Goal: Check status: Check status

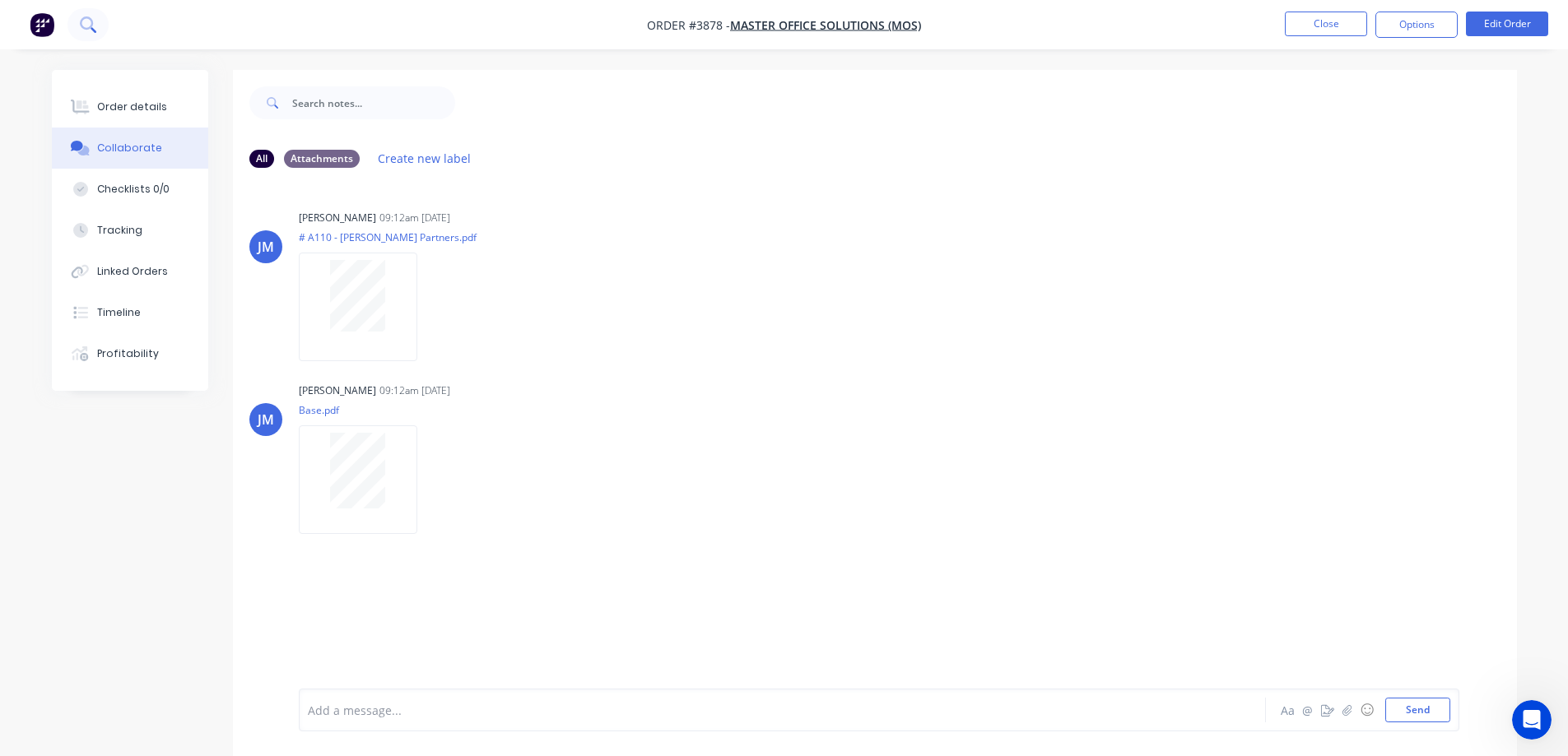
click at [83, 27] on icon at bounding box center [86, 22] width 13 height 13
click at [1340, 20] on button "Close" at bounding box center [1326, 23] width 82 height 24
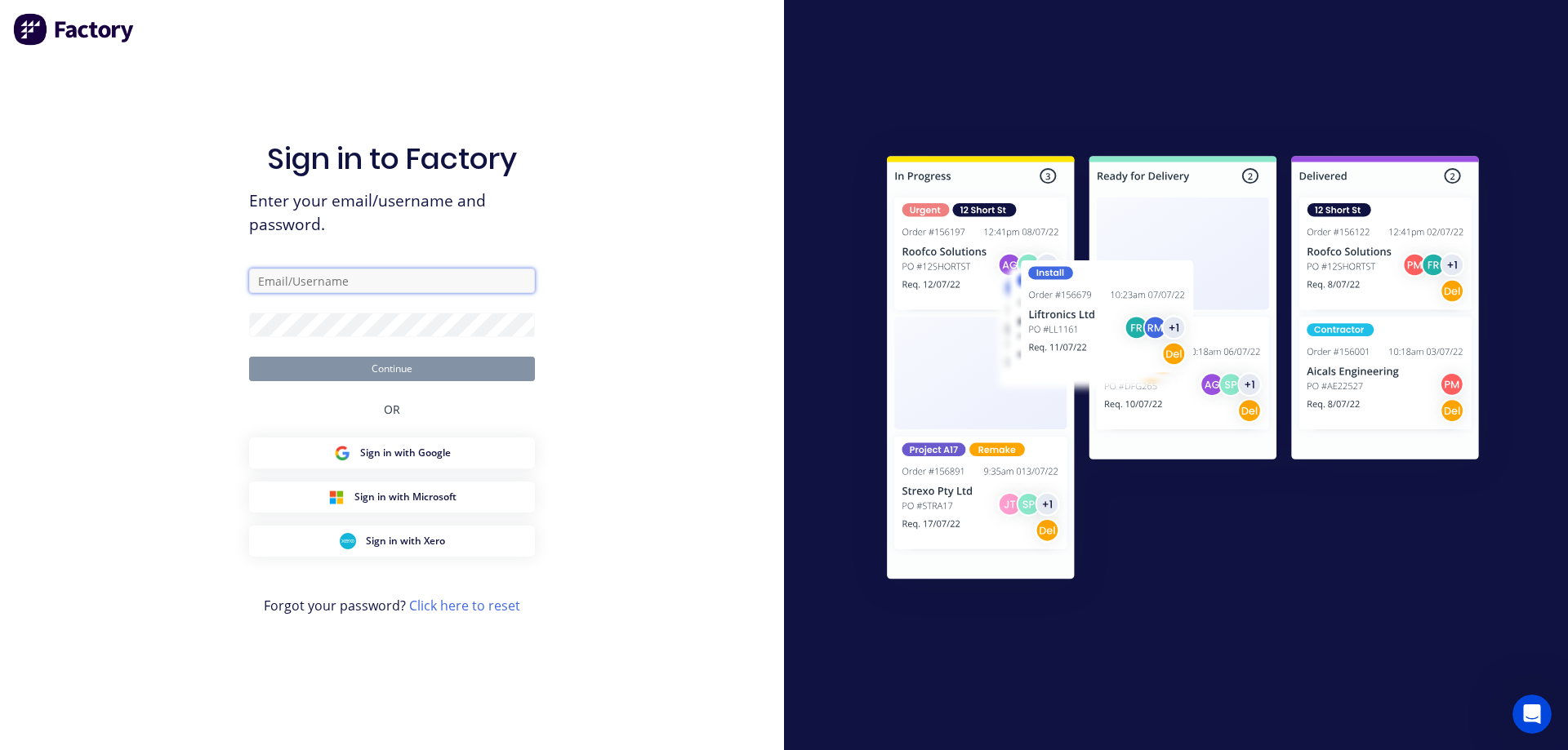
type input "[EMAIL_ADDRESS][DOMAIN_NAME]"
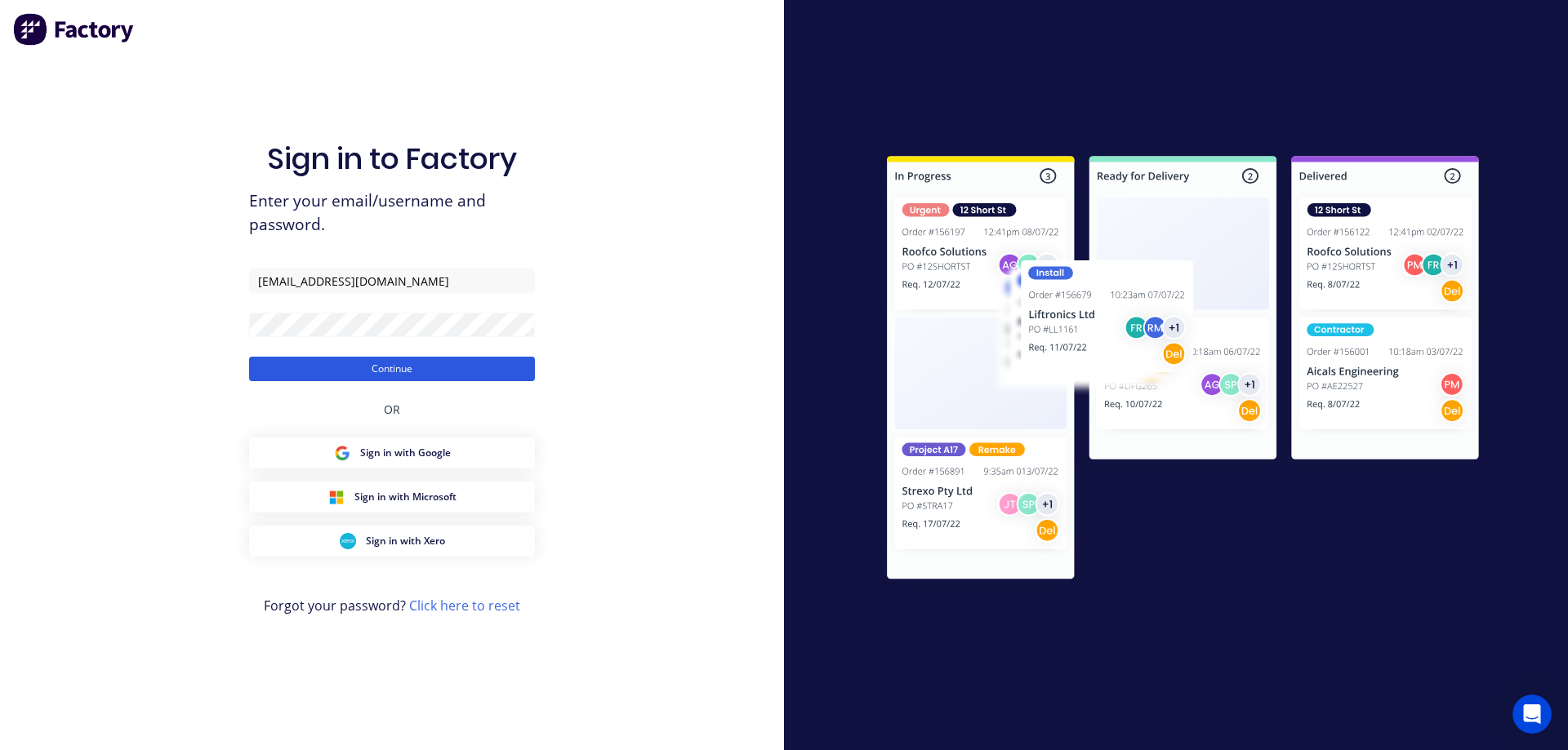
click at [427, 375] on button "Continue" at bounding box center [391, 369] width 286 height 24
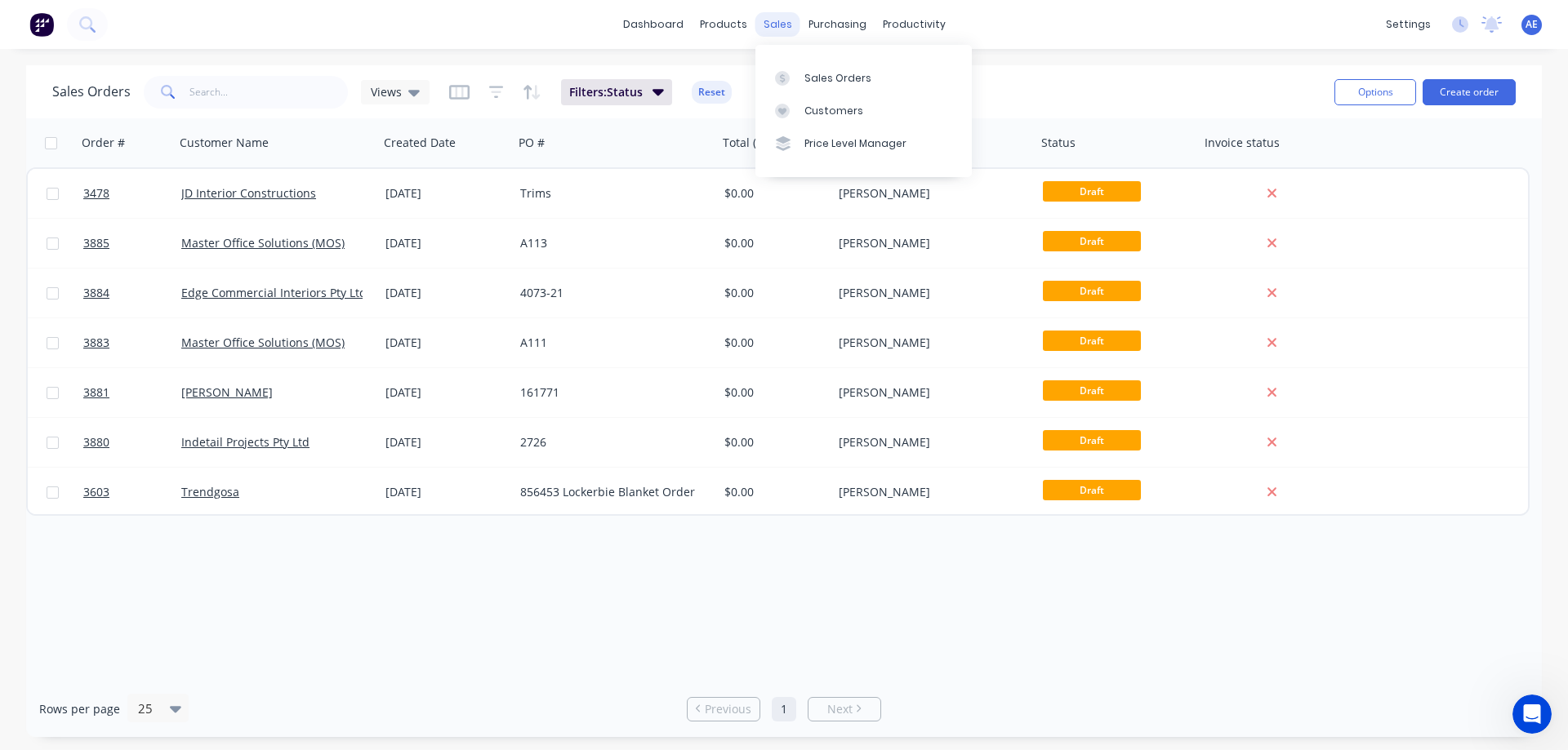
click at [780, 23] on div "sales" at bounding box center [777, 24] width 45 height 24
click at [825, 81] on div "Sales Orders" at bounding box center [837, 77] width 67 height 15
click at [489, 90] on icon "button" at bounding box center [496, 92] width 15 height 16
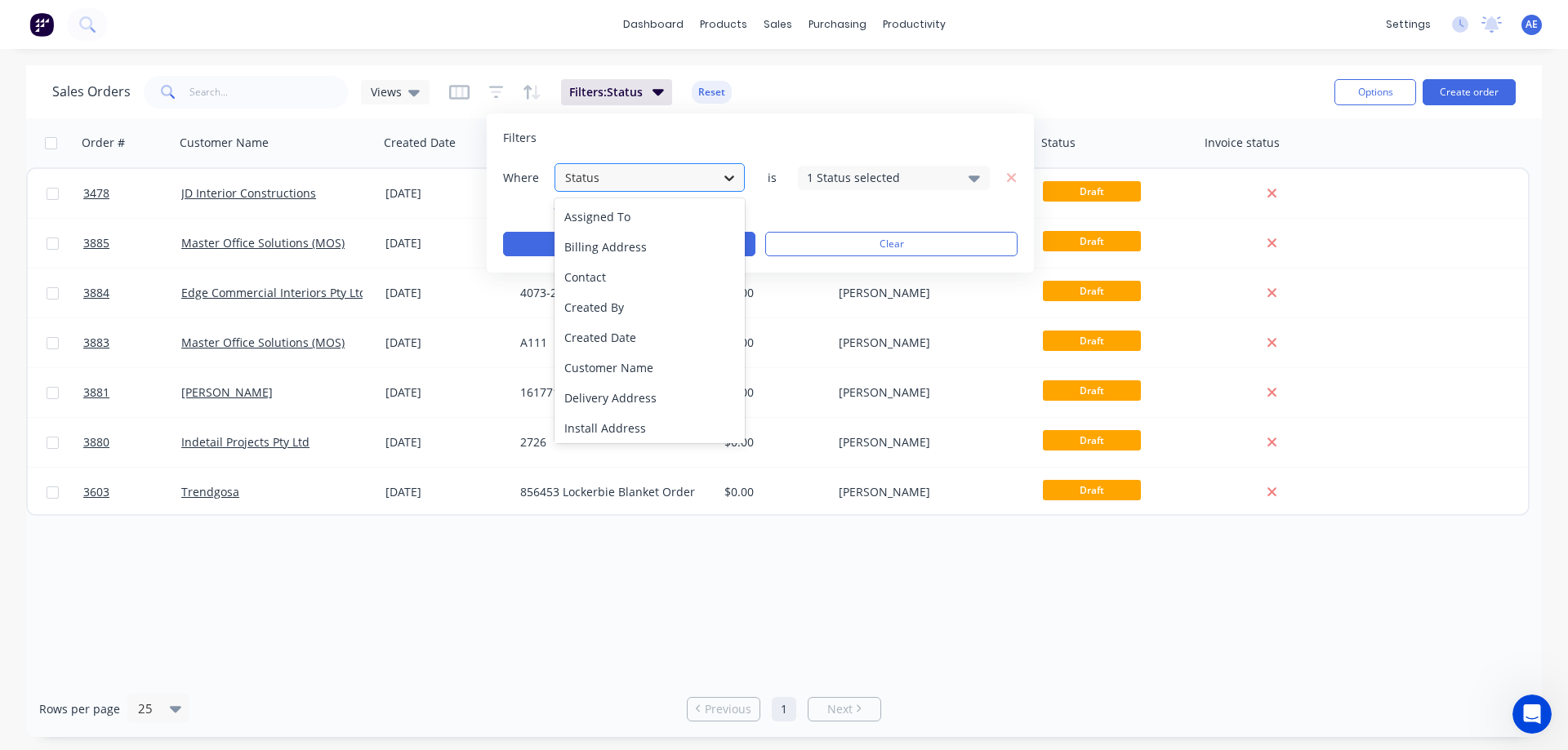
click at [725, 177] on icon at bounding box center [729, 178] width 10 height 6
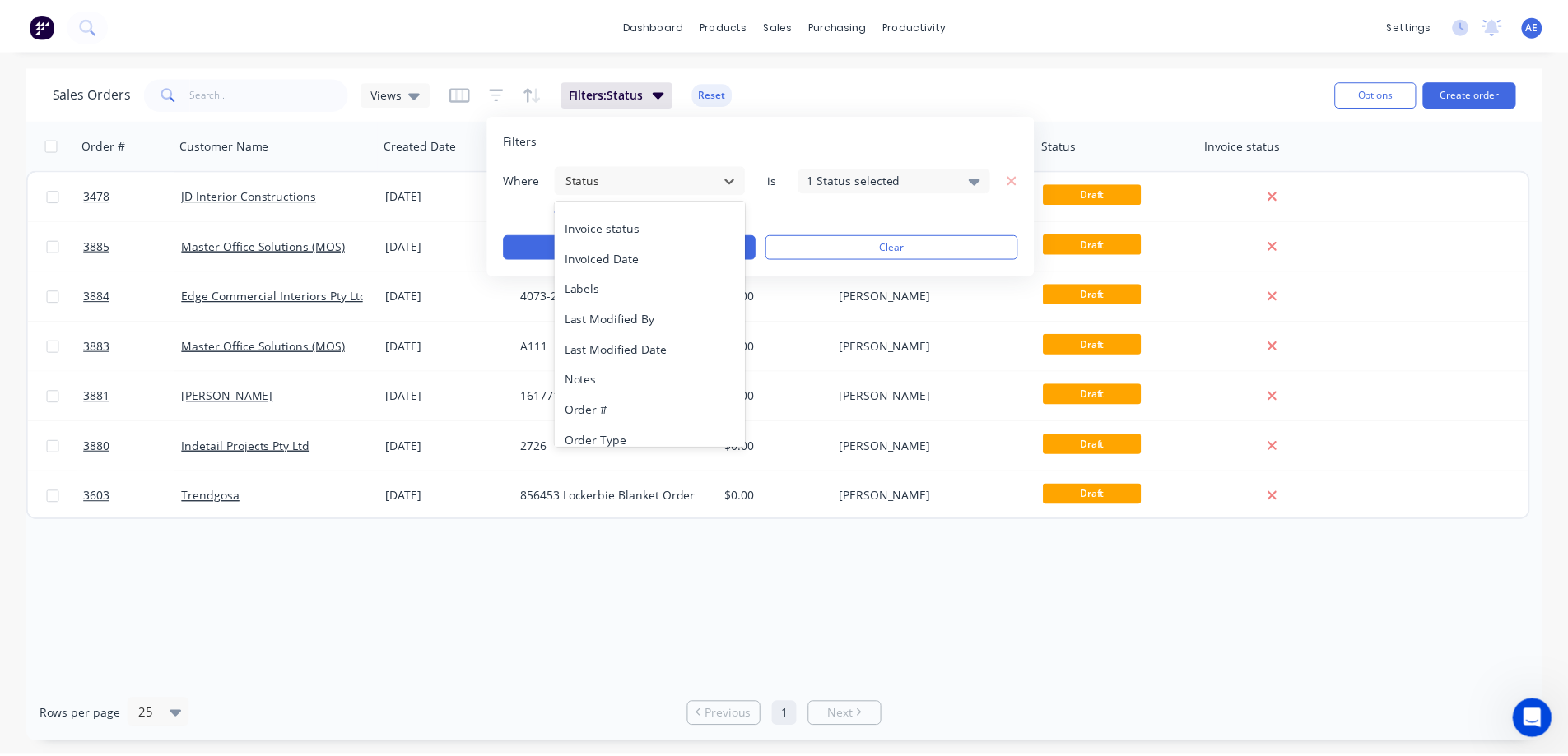
scroll to position [369, 0]
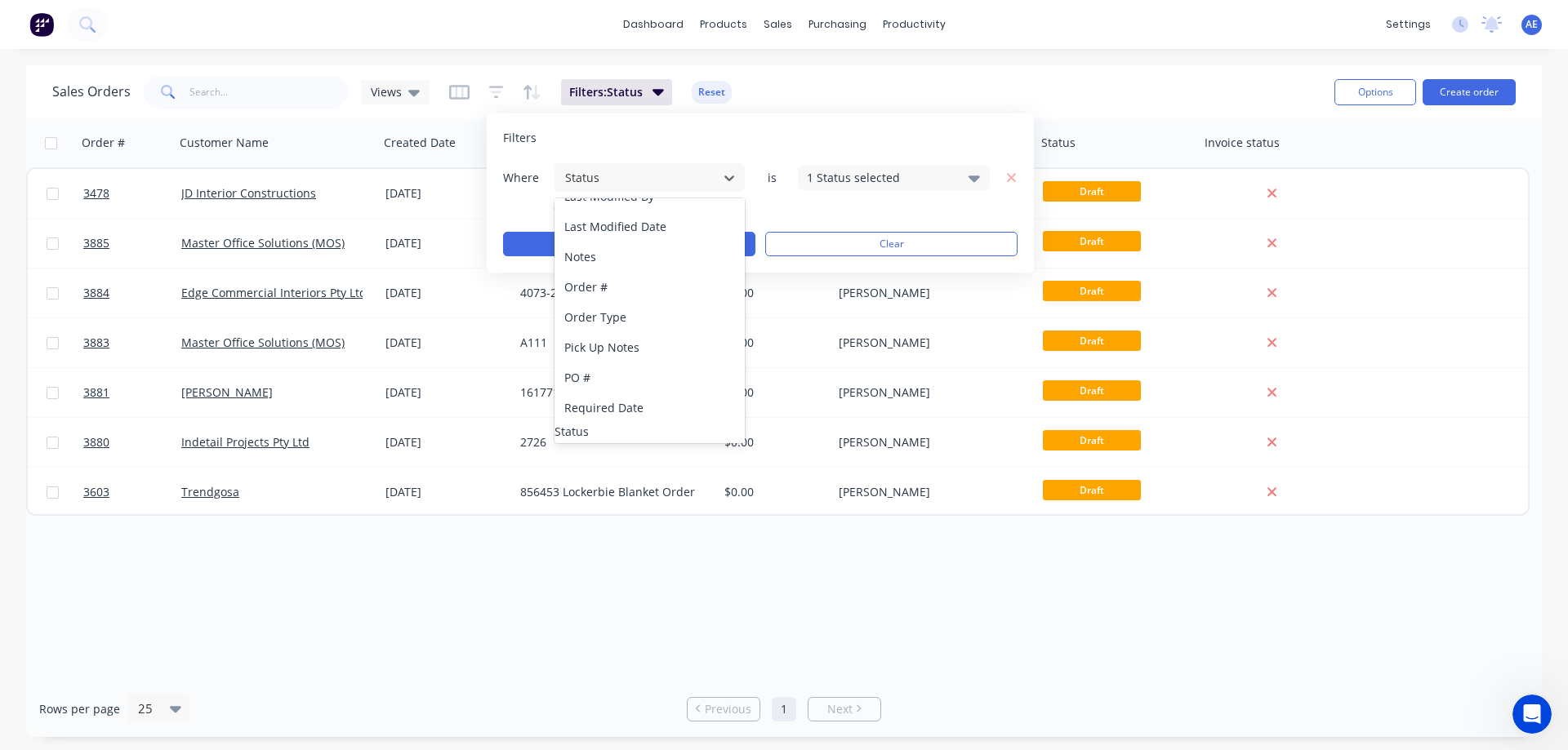
click at [608, 423] on div "Status" at bounding box center [649, 432] width 191 height 17
click at [972, 178] on icon at bounding box center [974, 178] width 12 height 7
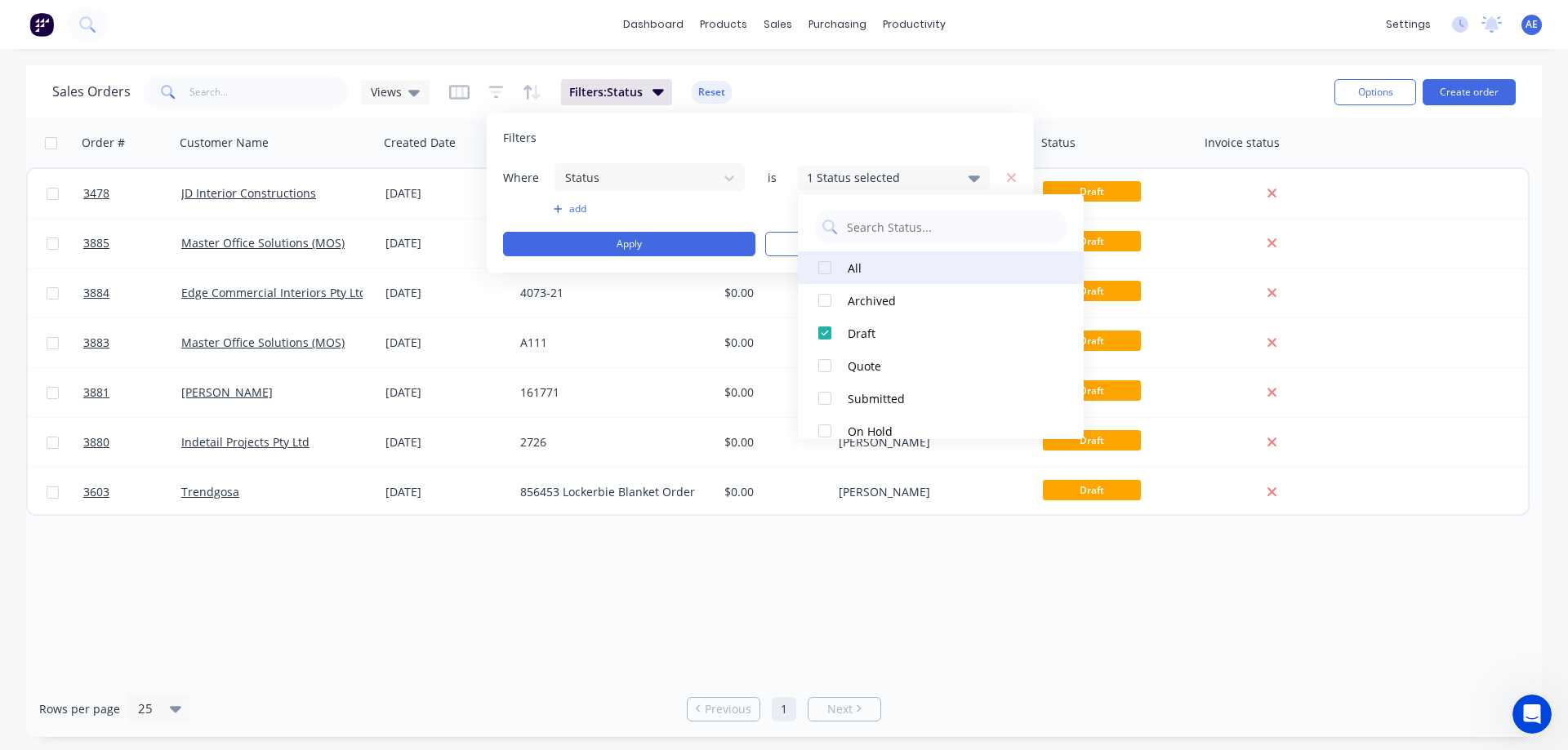
click at [828, 272] on div at bounding box center [825, 268] width 33 height 33
click at [827, 271] on div at bounding box center [825, 268] width 33 height 33
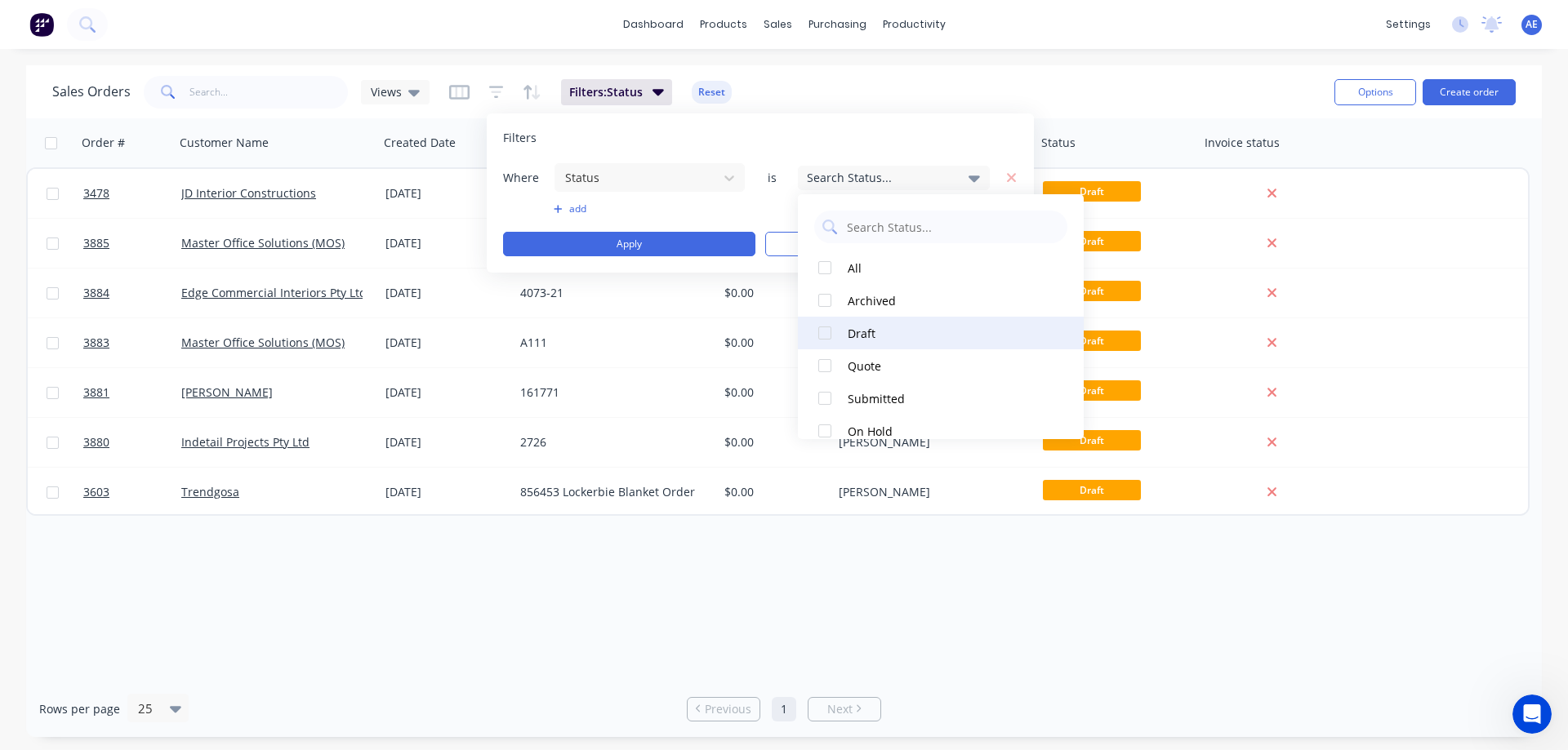
click at [822, 331] on div at bounding box center [825, 333] width 33 height 33
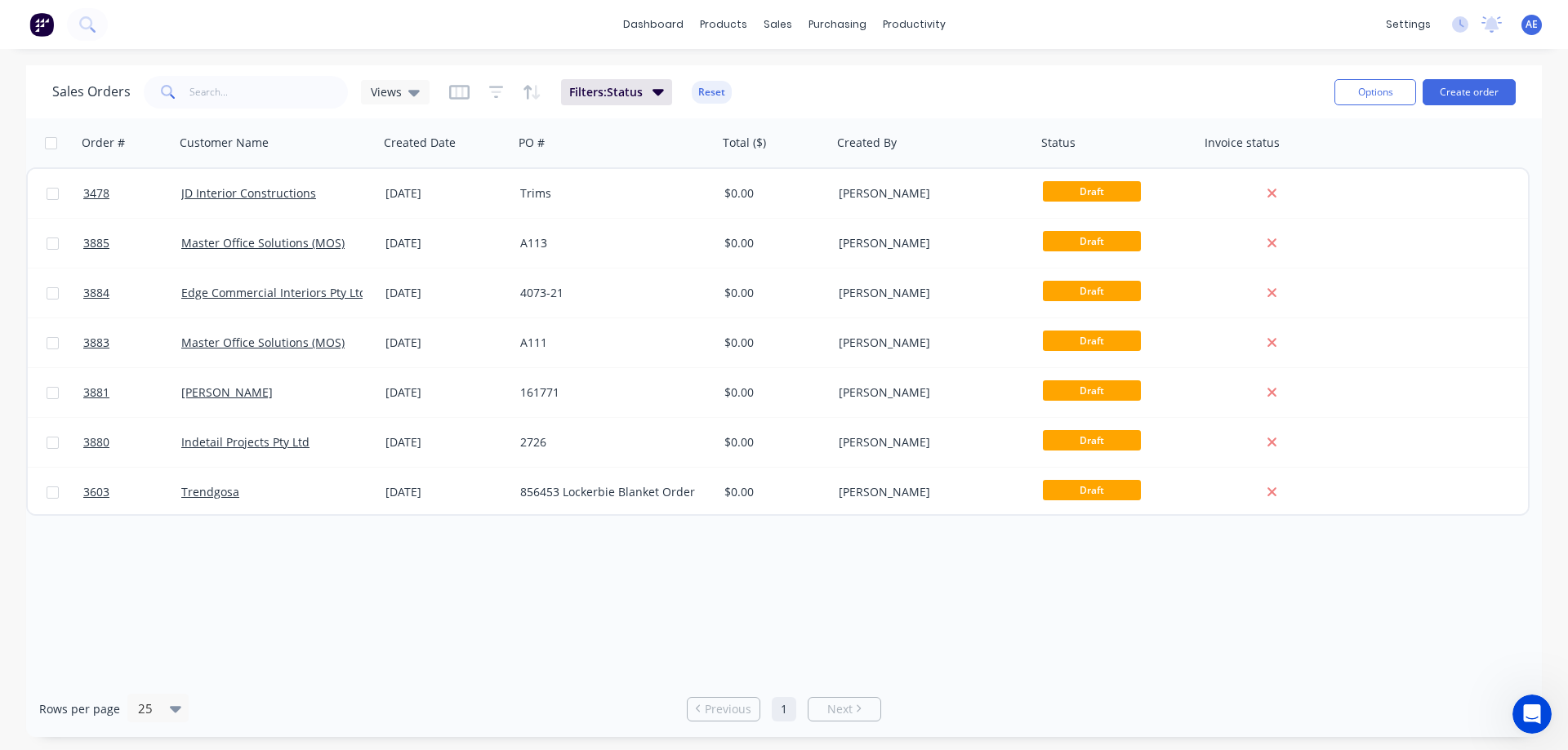
click at [1065, 60] on div "dashboard products sales purchasing productivity dashboard products Product Cat…" at bounding box center [784, 375] width 1568 height 750
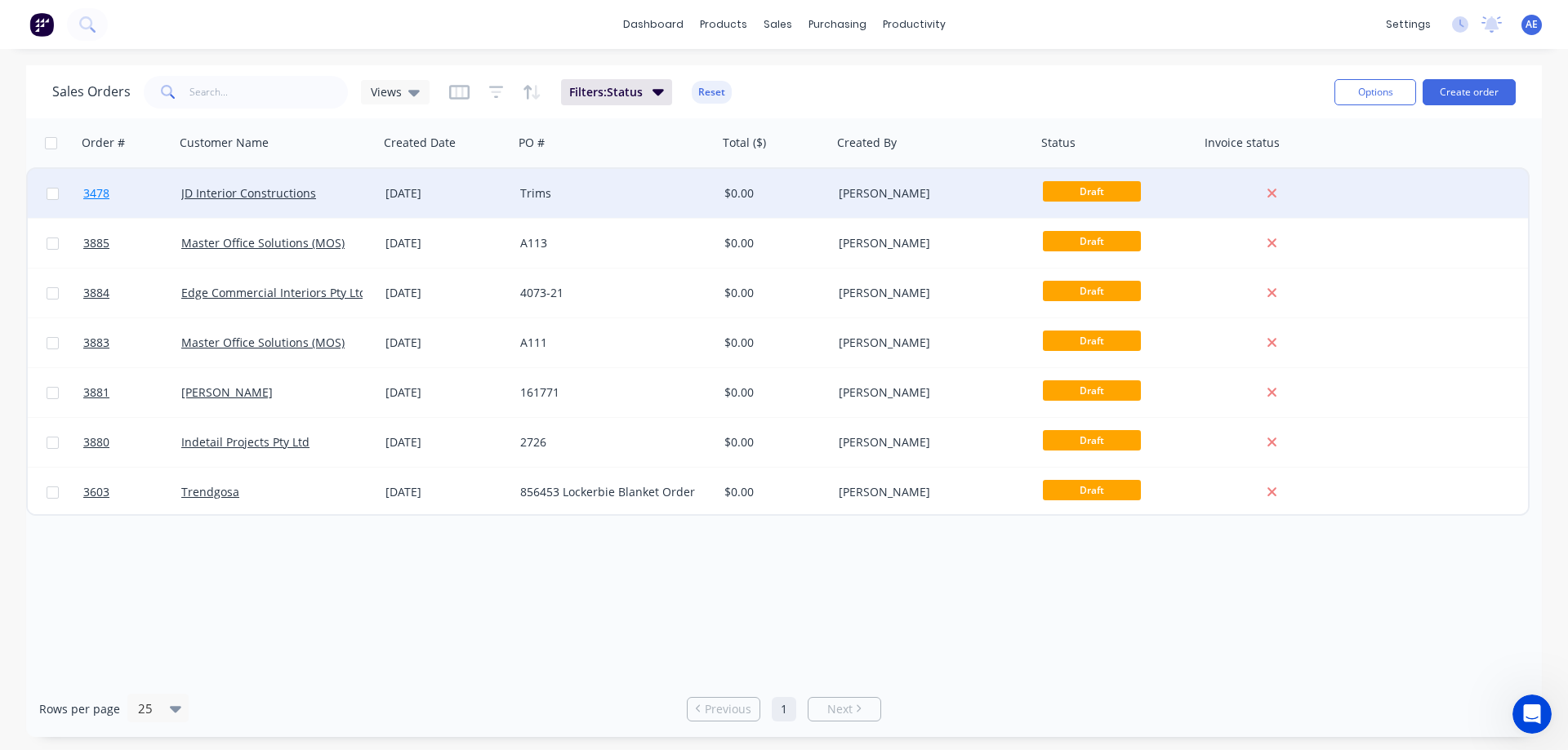
click at [97, 193] on span "3478" at bounding box center [96, 193] width 26 height 16
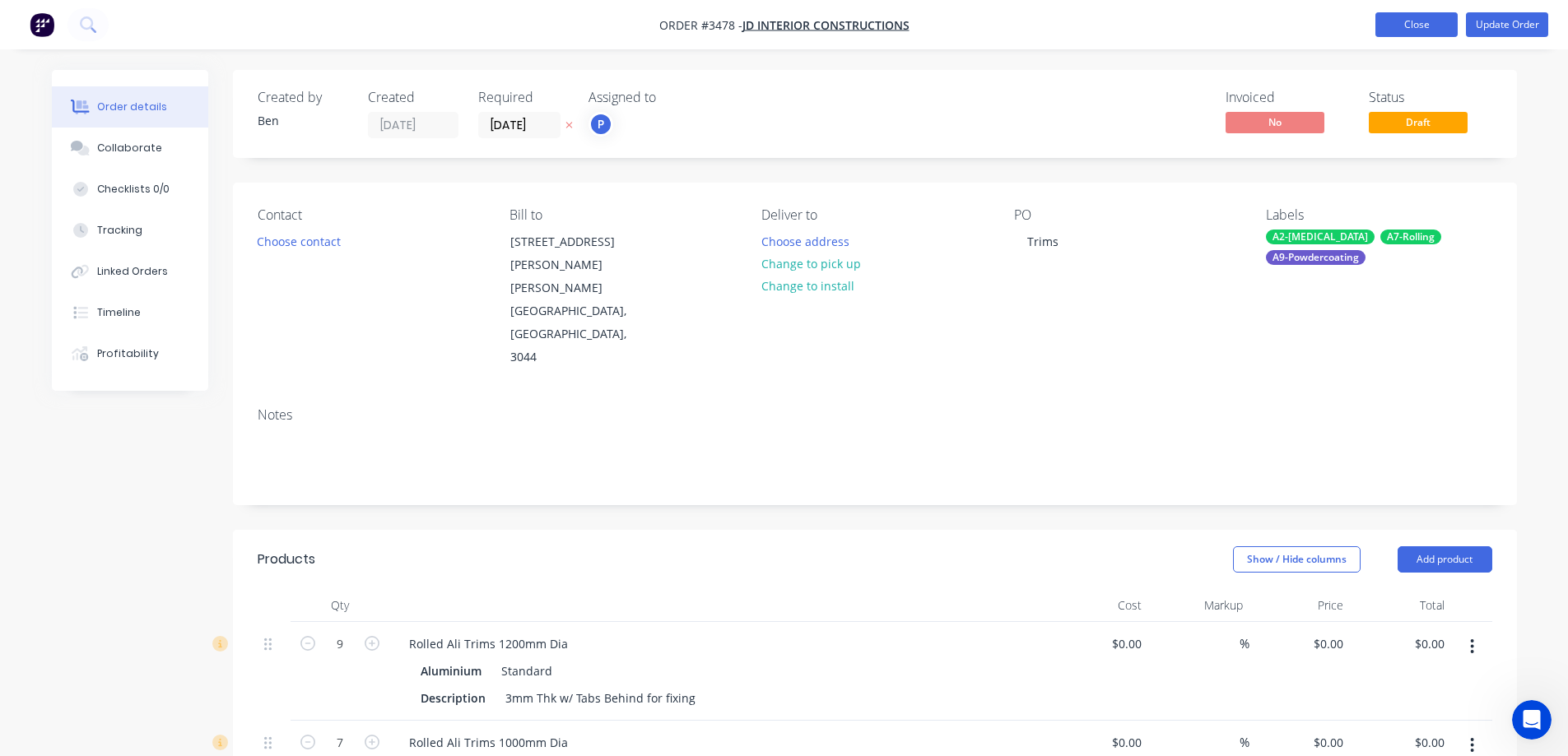
click at [1421, 20] on button "Close" at bounding box center [1417, 24] width 82 height 24
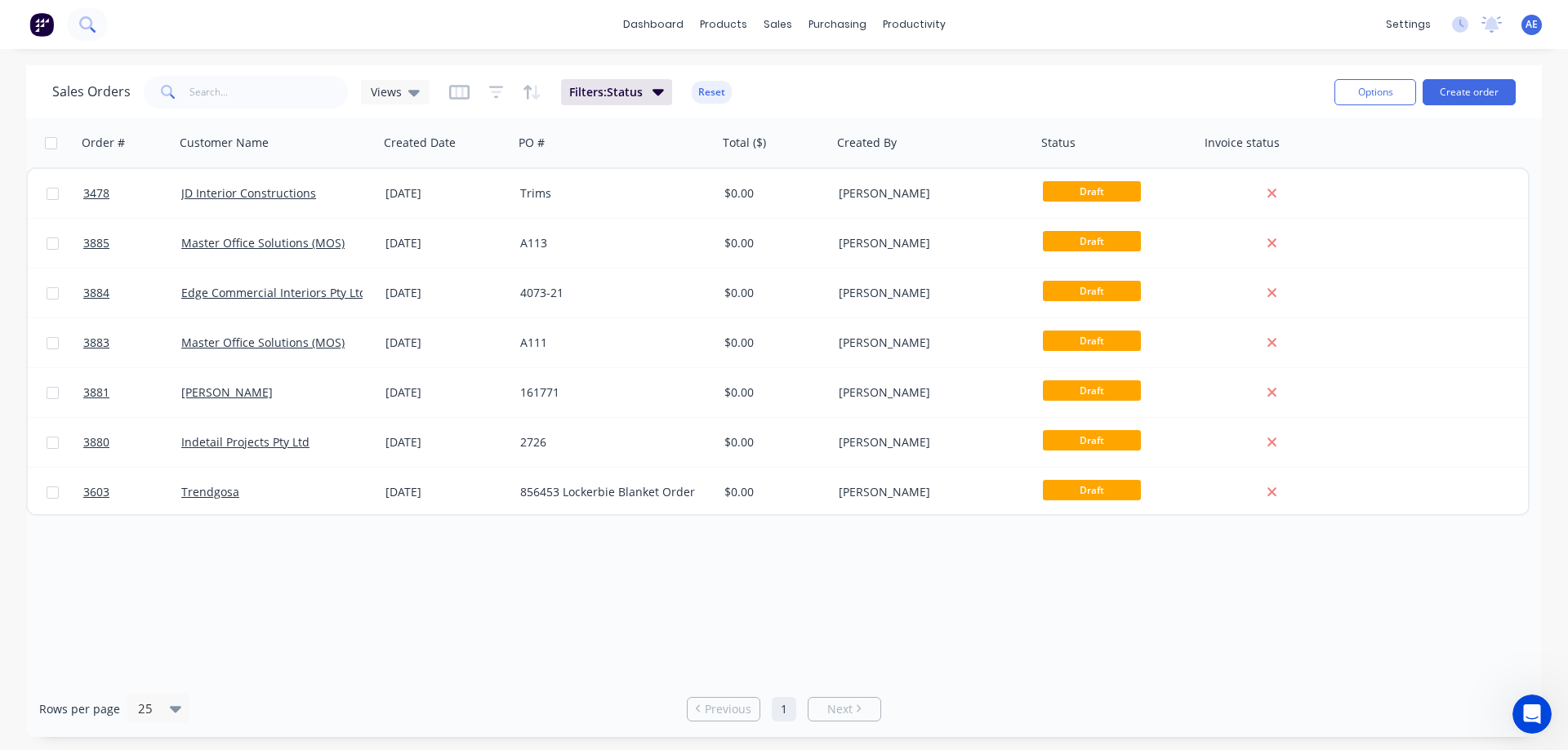
click at [91, 21] on icon at bounding box center [85, 22] width 13 height 13
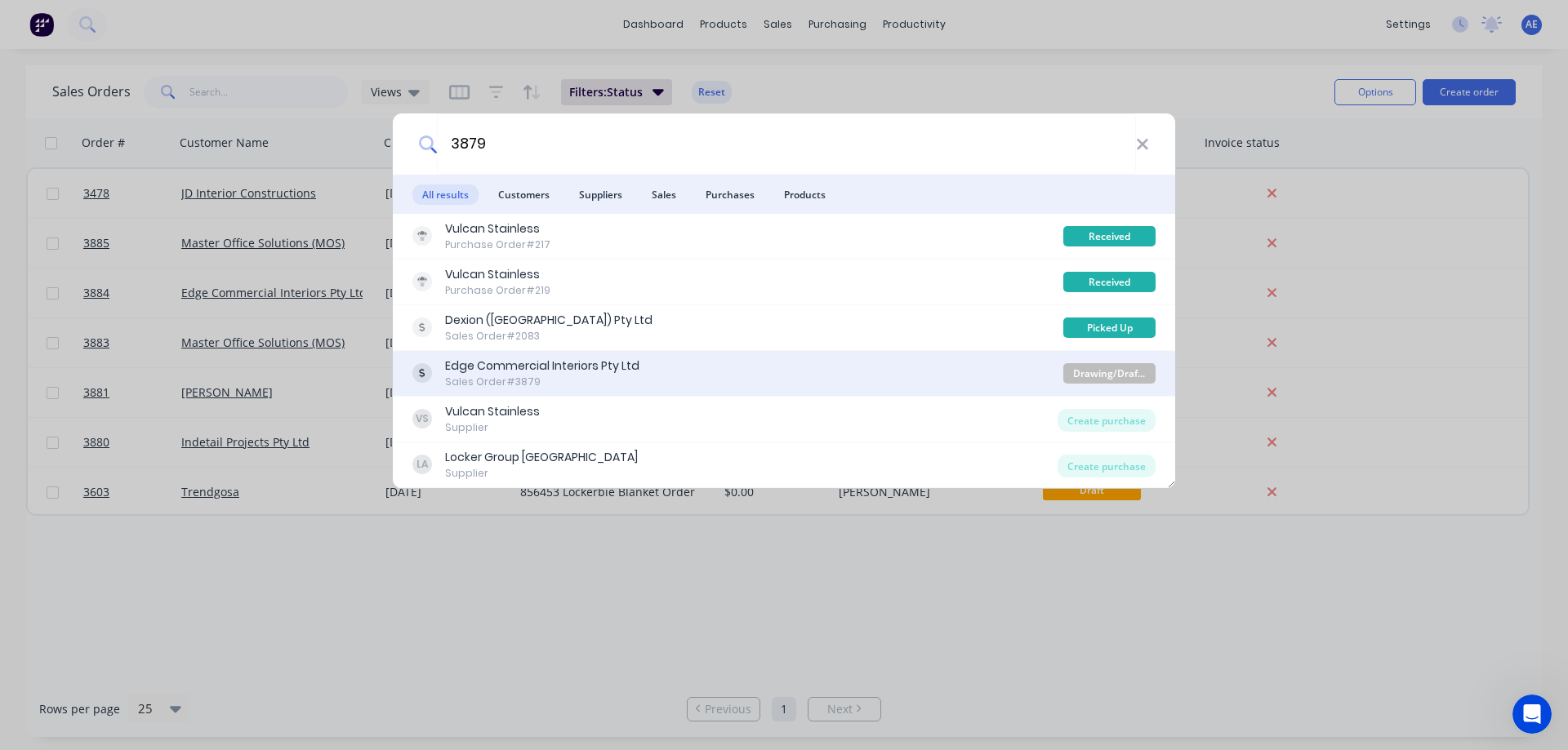
type input "3879"
click at [513, 380] on div "Sales Order #3879" at bounding box center [542, 381] width 195 height 15
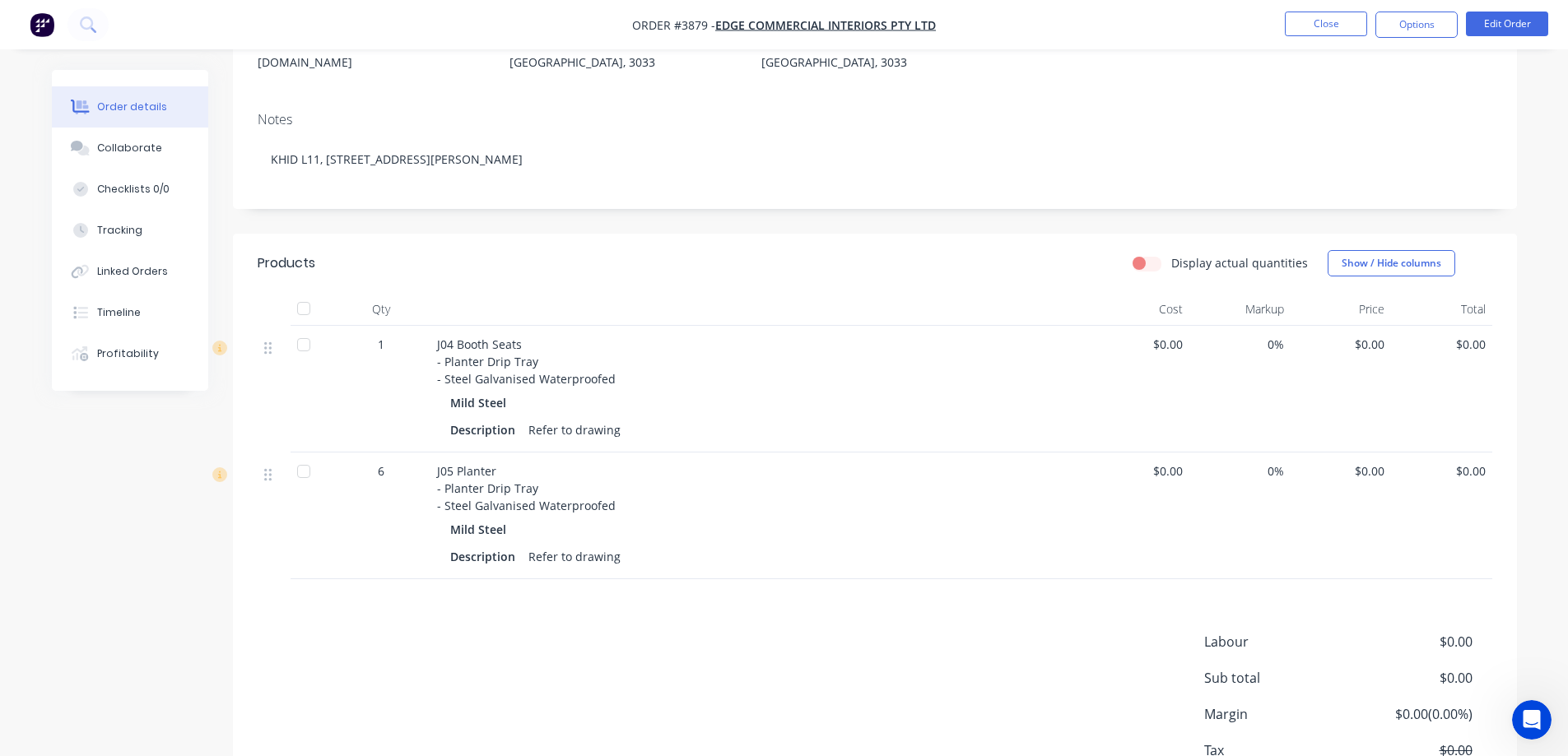
scroll to position [329, 0]
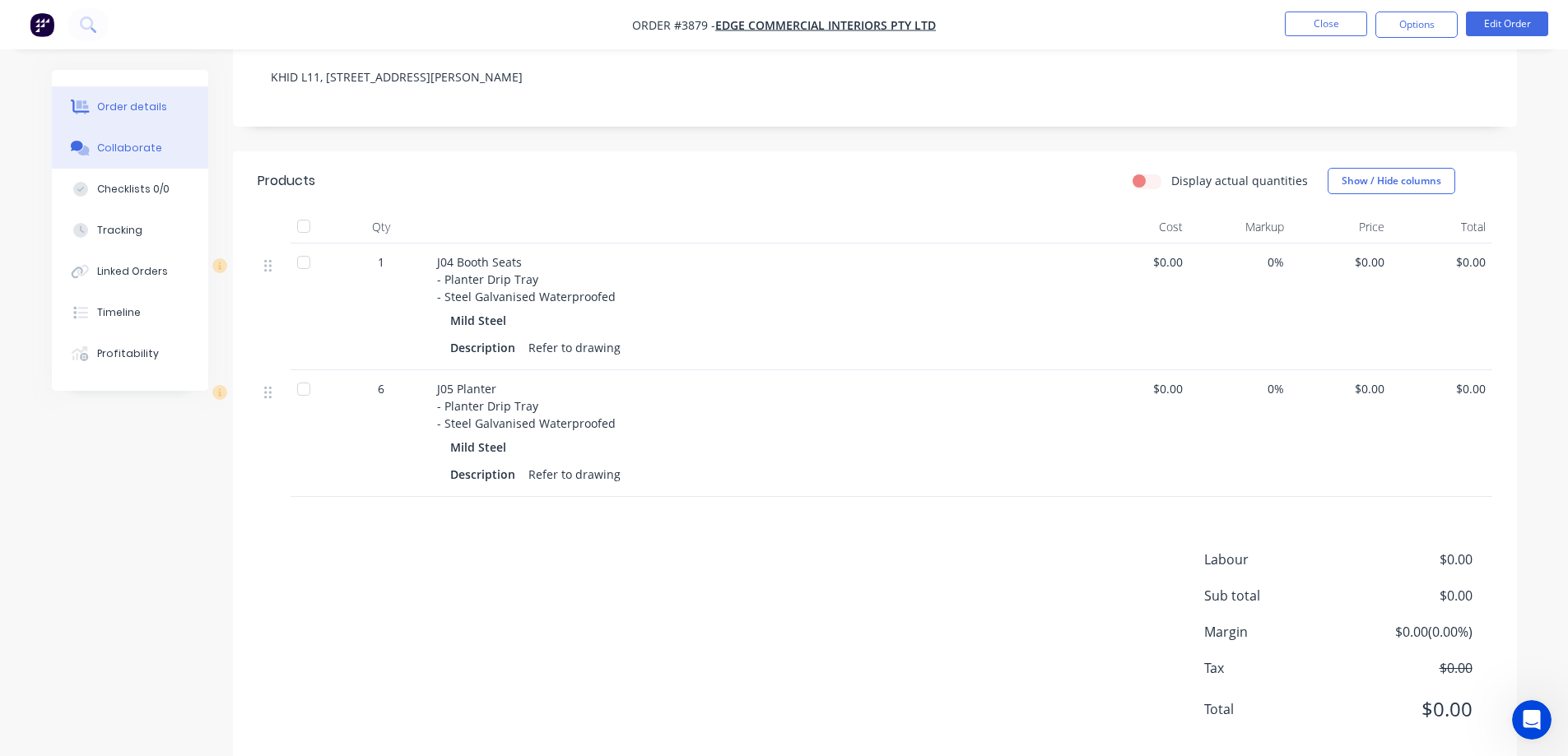
click at [151, 148] on div "Collaborate" at bounding box center [130, 147] width 65 height 15
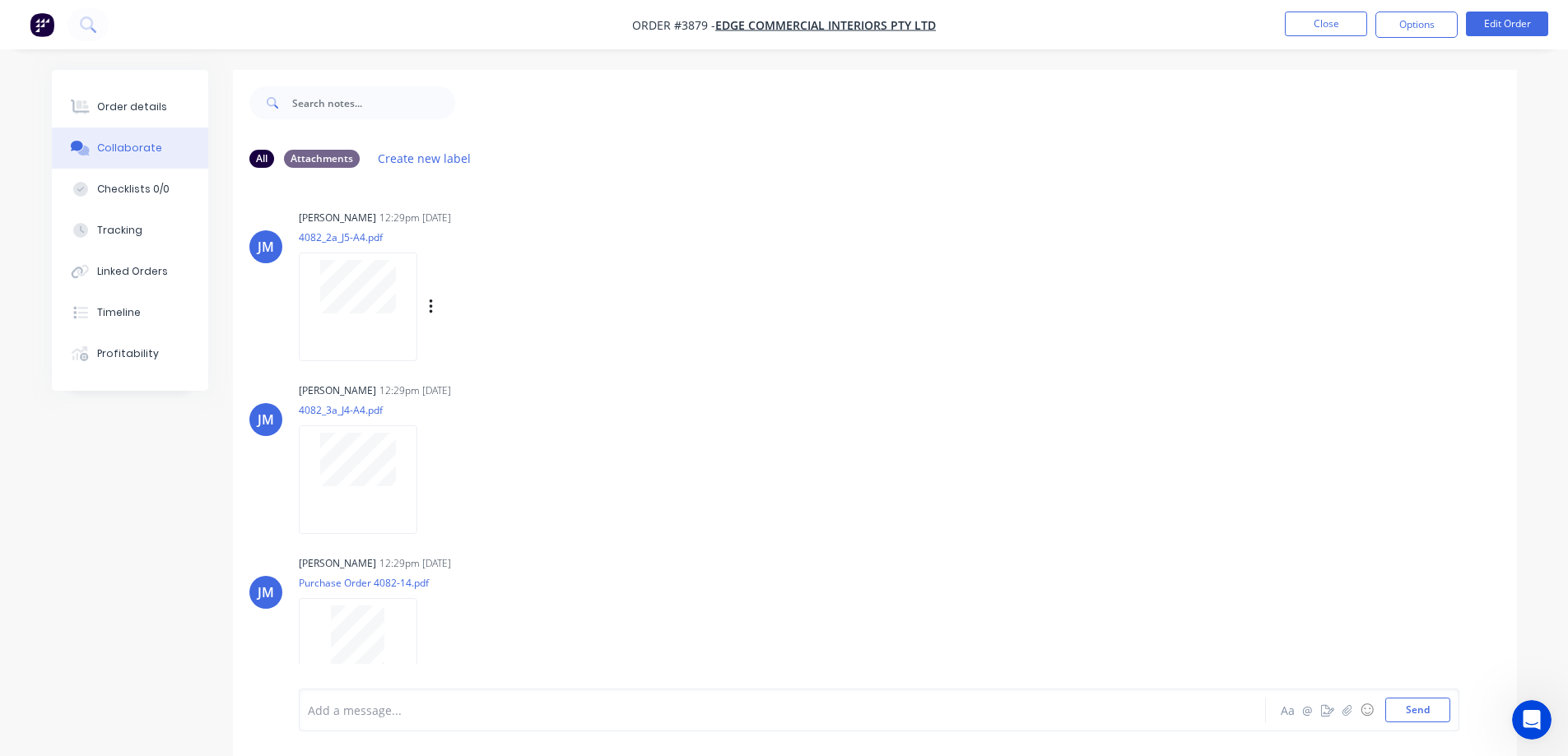
click at [382, 344] on div at bounding box center [357, 306] width 118 height 108
